Goal: Obtain resource: Download file/media

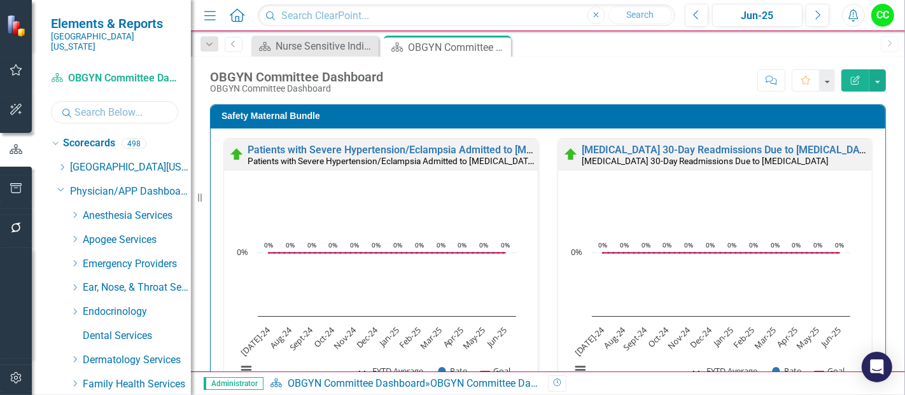
click at [127, 101] on input "text" at bounding box center [114, 112] width 127 height 22
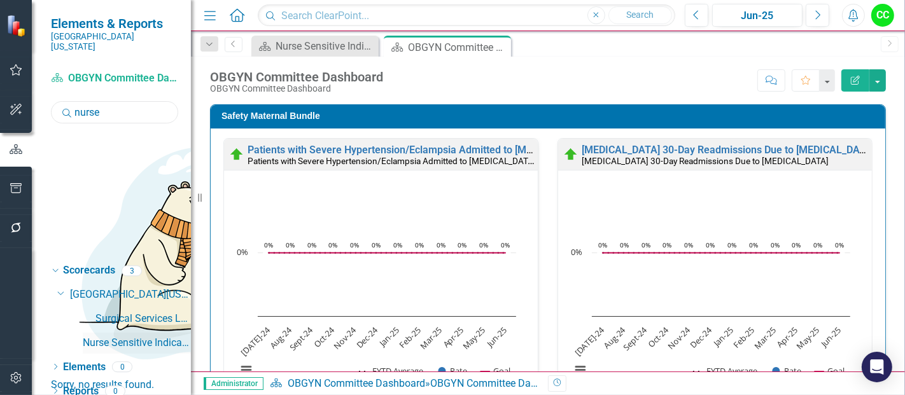
type input "nurse"
click at [124, 336] on link "Nurse Sensitive Indicators" at bounding box center [137, 343] width 108 height 15
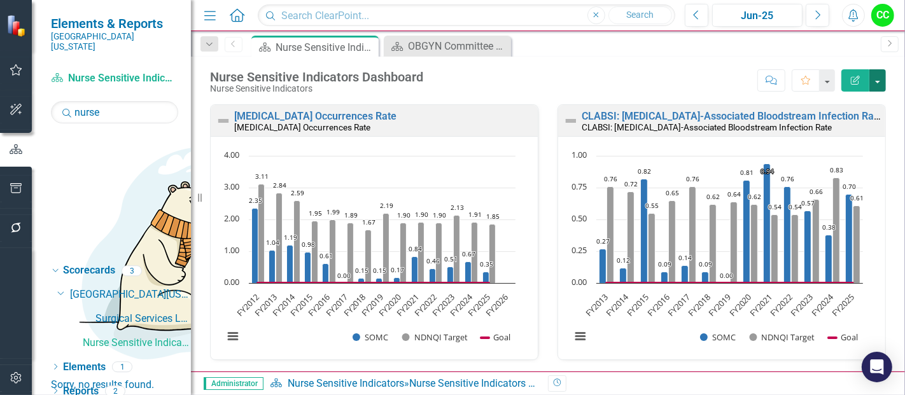
click at [876, 82] on button "button" at bounding box center [877, 80] width 17 height 22
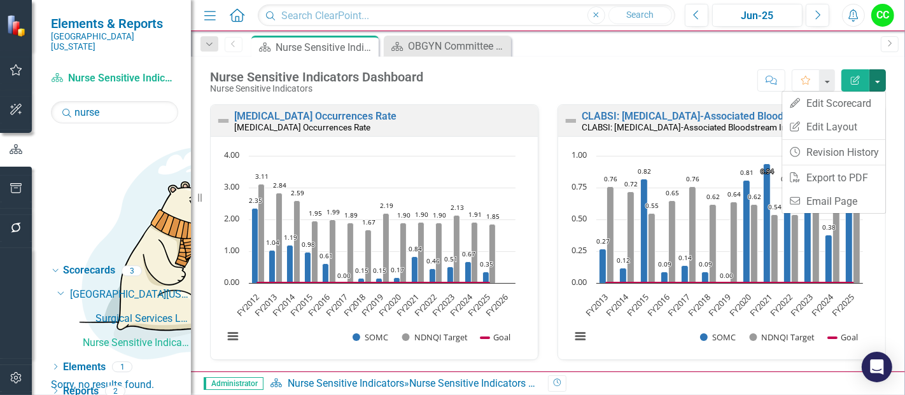
click at [96, 321] on div "Dropdown Scorecards 3 Dropdown Southern [US_STATE] Medical Center Surgical Serv…" at bounding box center [111, 327] width 159 height 135
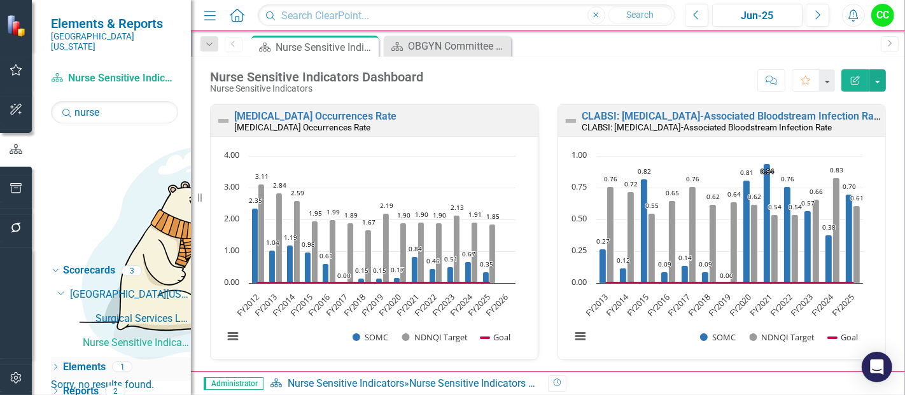
click at [54, 364] on icon "Dropdown" at bounding box center [55, 367] width 9 height 7
click at [56, 362] on icon "Dropdown" at bounding box center [53, 366] width 7 height 9
click at [56, 389] on icon "Dropdown" at bounding box center [55, 392] width 9 height 7
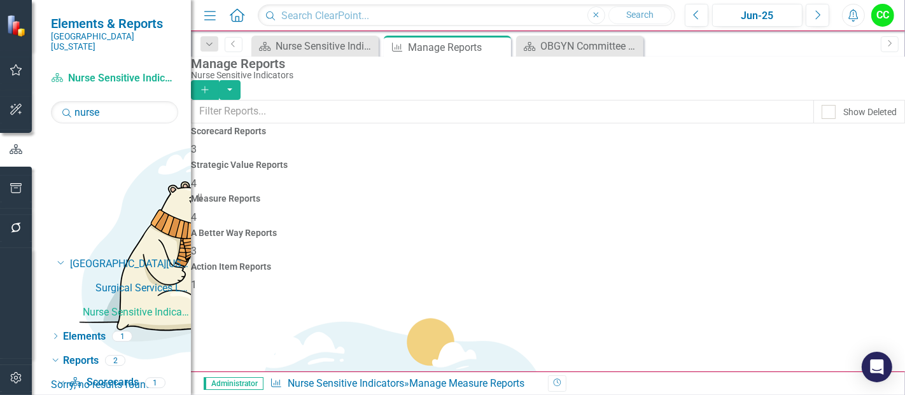
scroll to position [17, 0]
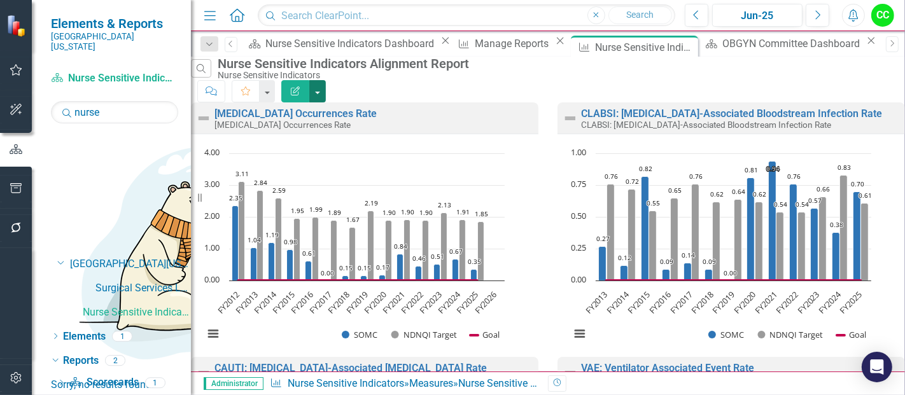
click at [326, 80] on button "button" at bounding box center [317, 91] width 17 height 22
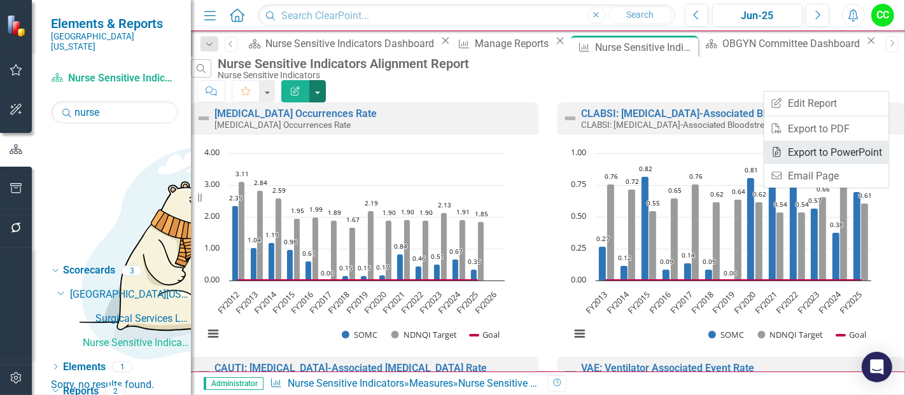
click at [828, 155] on link "PowerPoint Export to PowerPoint" at bounding box center [826, 153] width 125 height 24
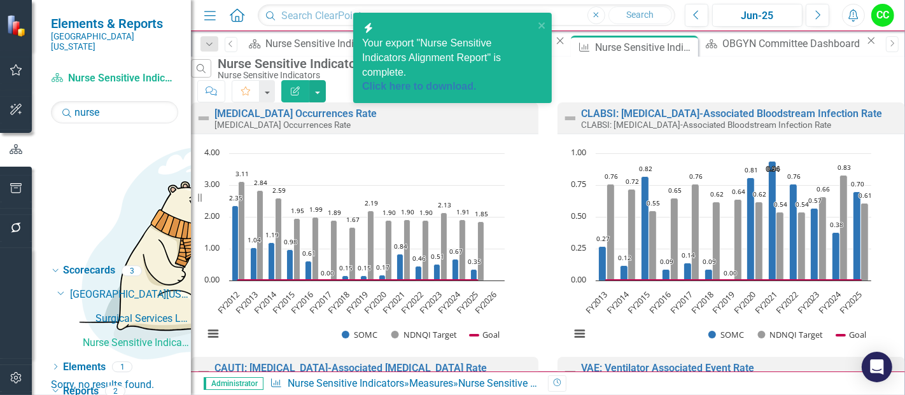
click at [437, 64] on div "Your export "Nurse Sensitive Indicators Alignment Report" is complete. Click he…" at bounding box center [448, 65] width 172 height 58
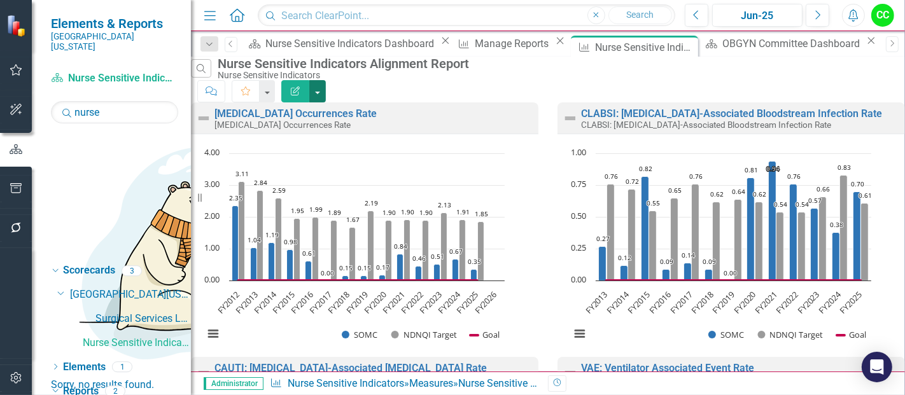
click at [326, 87] on button "button" at bounding box center [317, 91] width 17 height 22
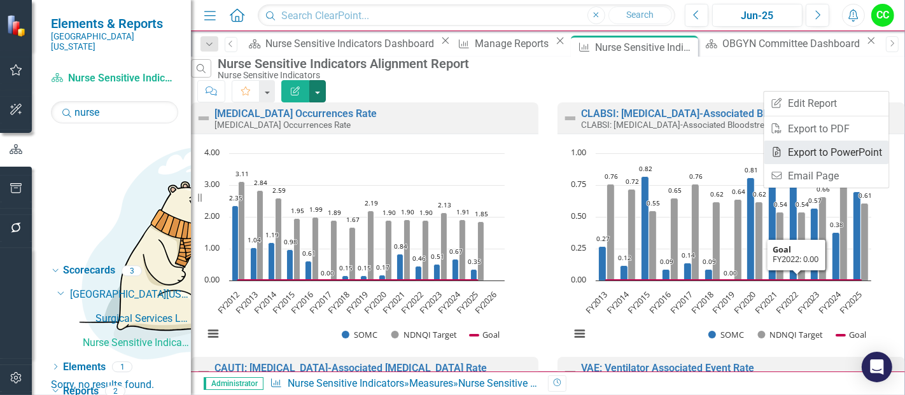
click at [809, 155] on link "PowerPoint Export to PowerPoint" at bounding box center [826, 153] width 125 height 24
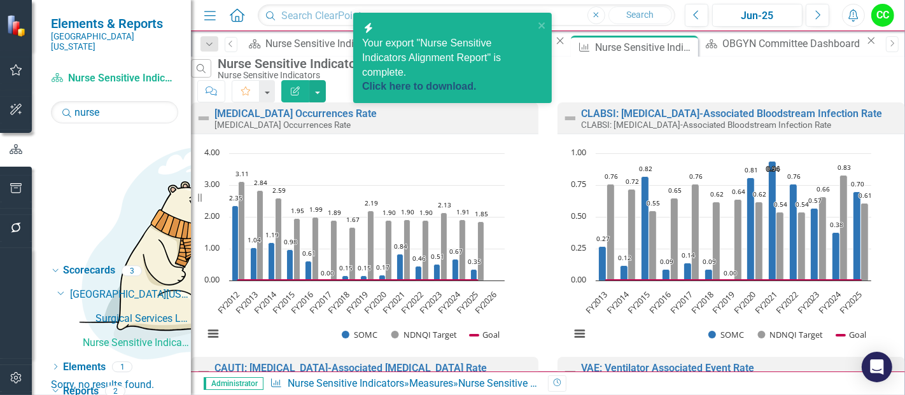
click at [471, 81] on link "Click here to download." at bounding box center [419, 86] width 114 height 11
